Goal: Navigation & Orientation: Find specific page/section

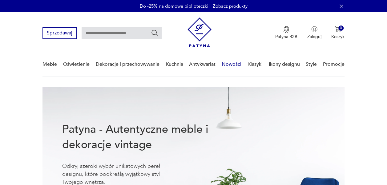
click at [232, 66] on link "Nowości" at bounding box center [231, 65] width 20 height 24
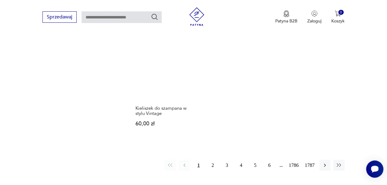
scroll to position [766, 0]
